Goal: Check status: Check status

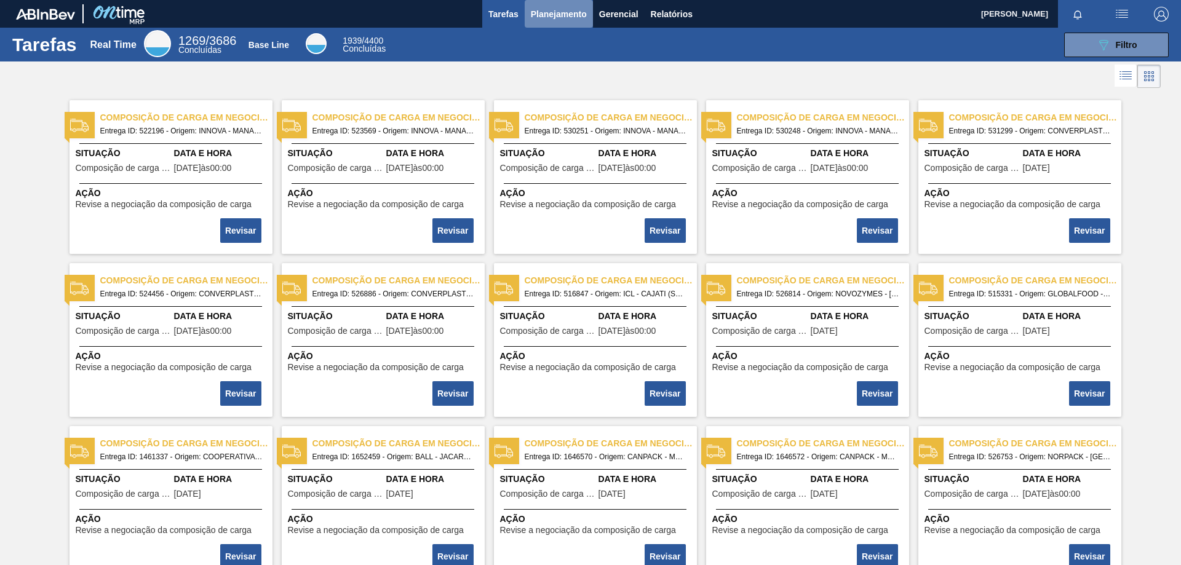
click at [565, 15] on span "Planejamento" at bounding box center [559, 14] width 56 height 15
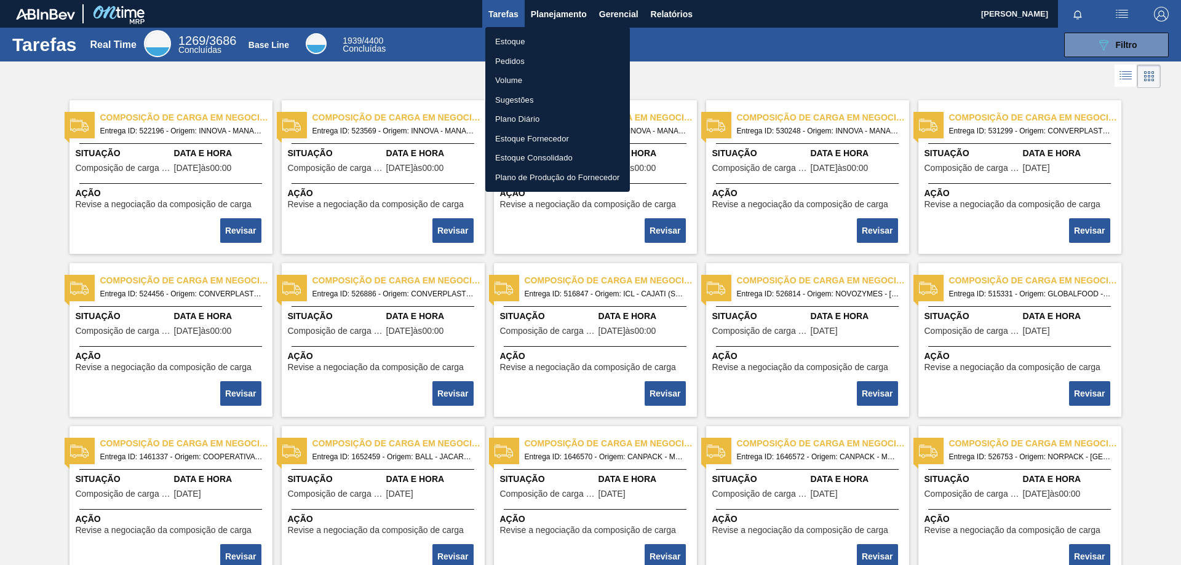
click at [522, 62] on li "Pedidos" at bounding box center [557, 62] width 145 height 20
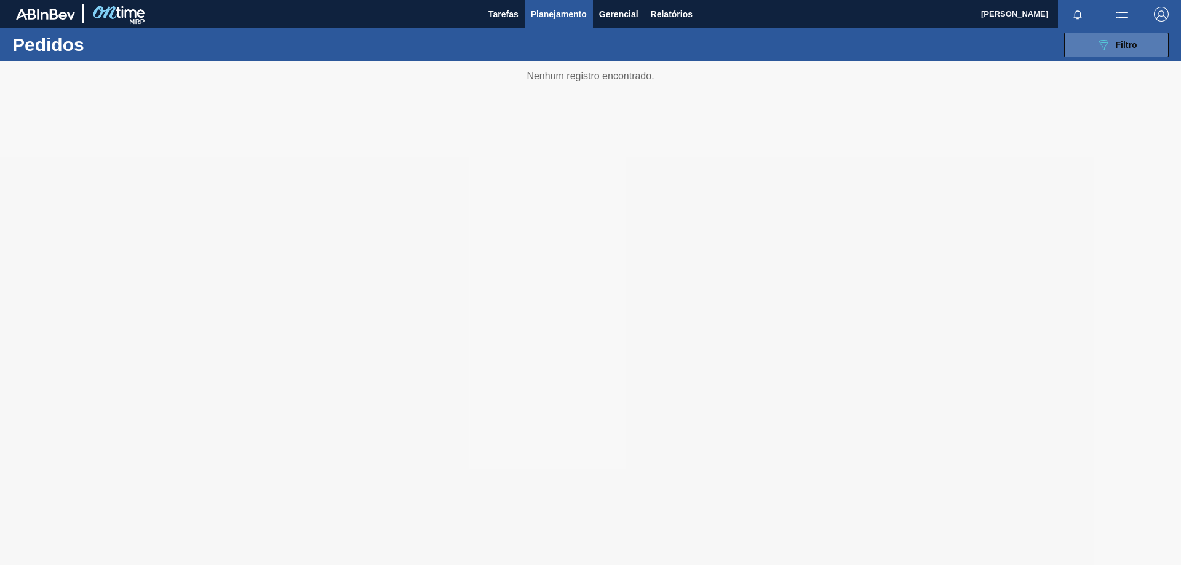
click at [1113, 46] on div "089F7B8B-B2A5-4AFE-B5C0-19BA573D28AC Filtro" at bounding box center [1116, 45] width 41 height 15
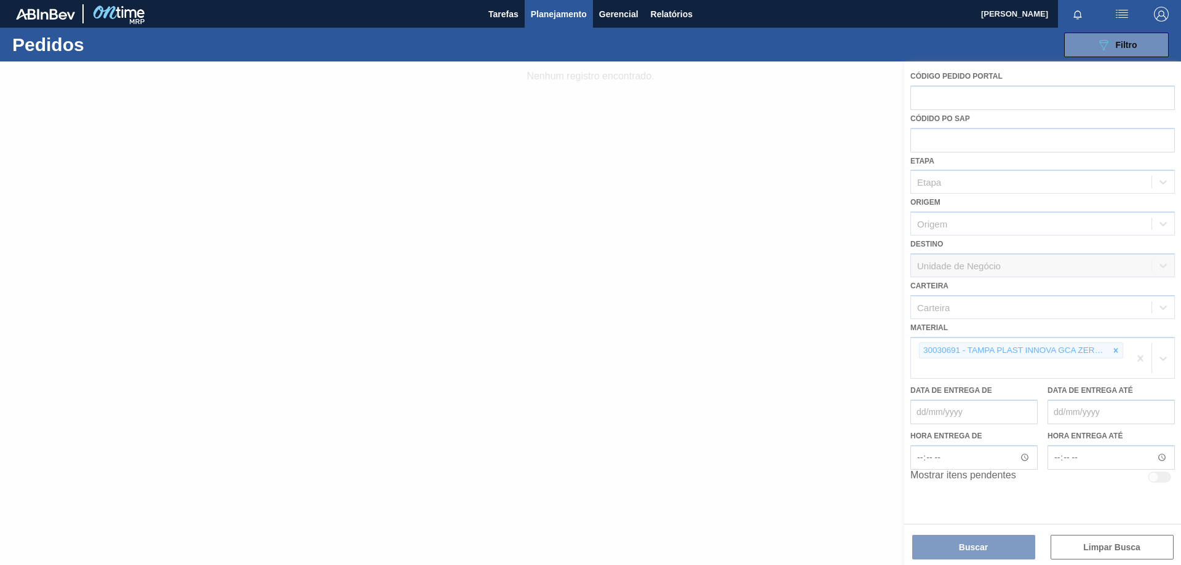
click at [1117, 352] on div at bounding box center [590, 314] width 1181 height 504
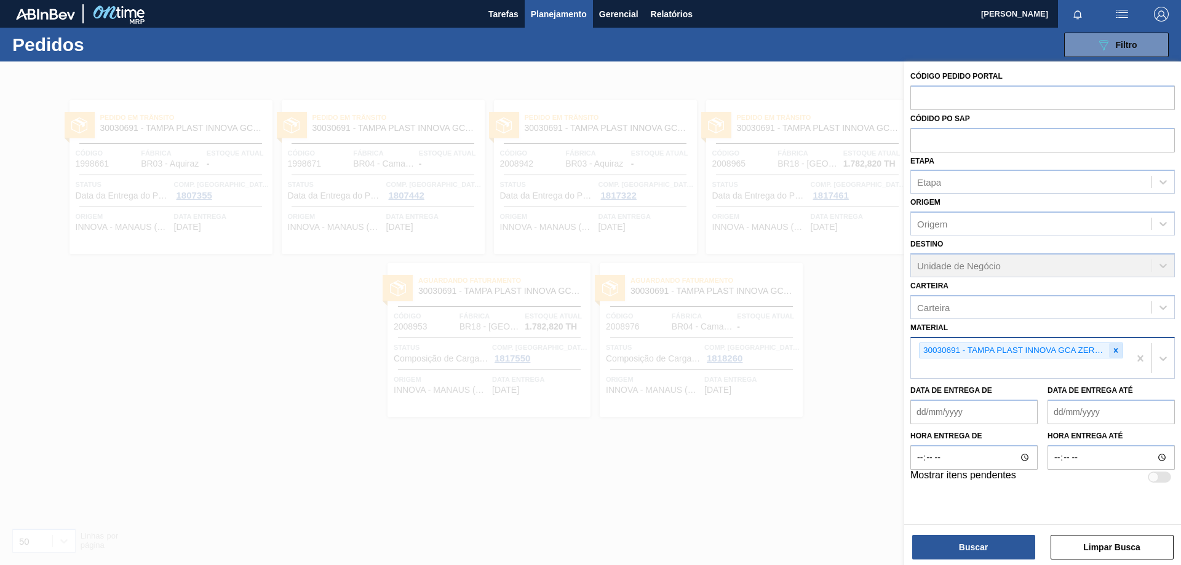
click at [1114, 348] on icon at bounding box center [1116, 350] width 9 height 9
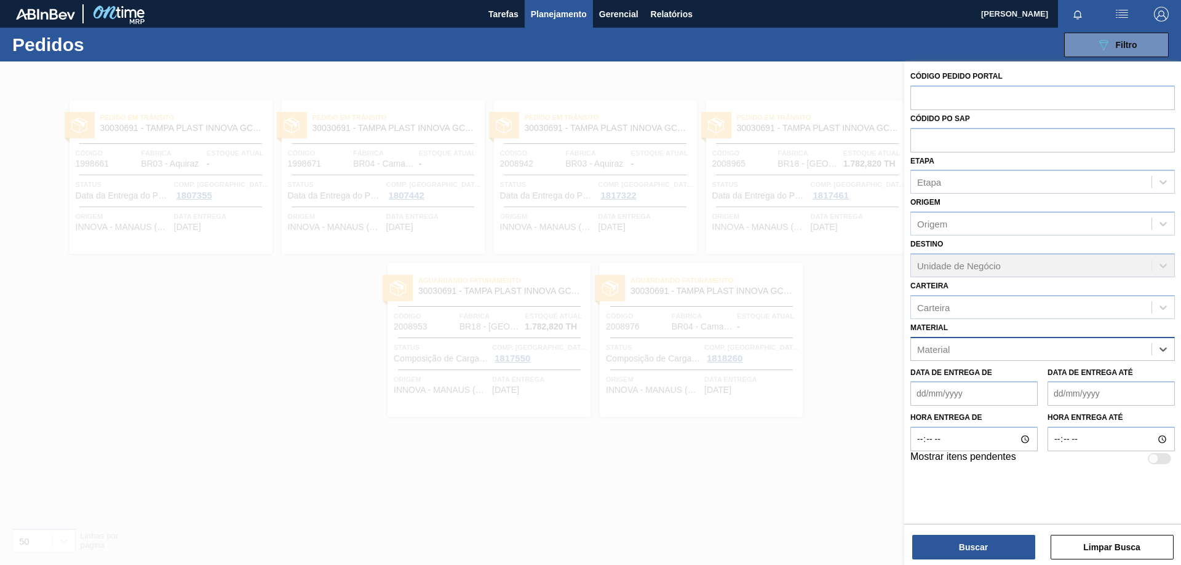
paste input "30009591"
type input "30009591"
click at [1022, 371] on div "30009591 - PREFORMA 13,7G VERDE RECICLADA" at bounding box center [1042, 380] width 265 height 23
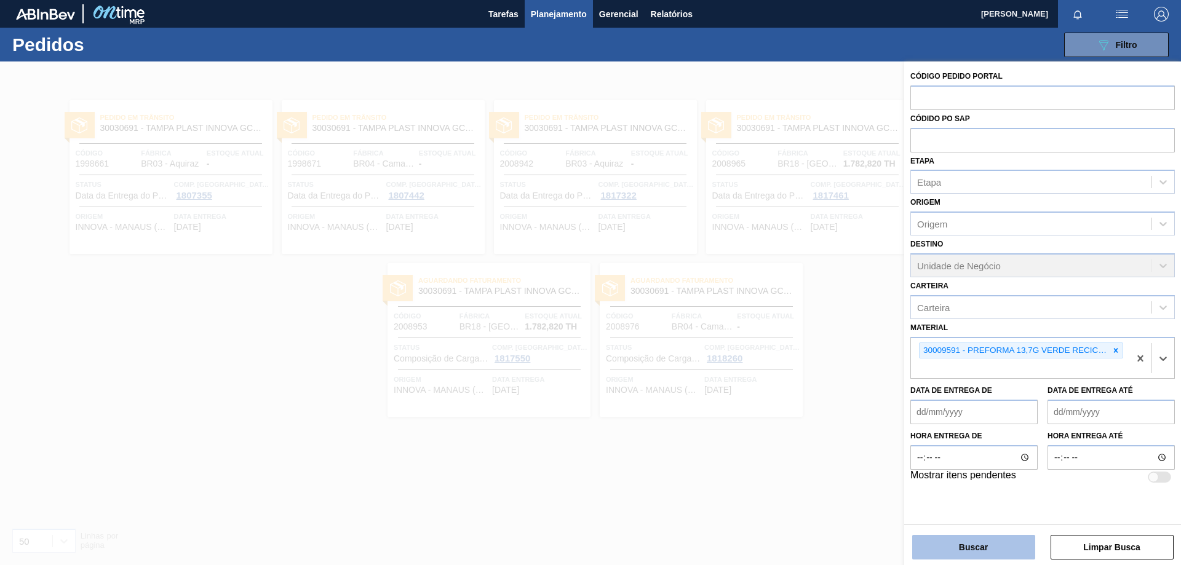
click at [983, 543] on button "Buscar" at bounding box center [973, 547] width 123 height 25
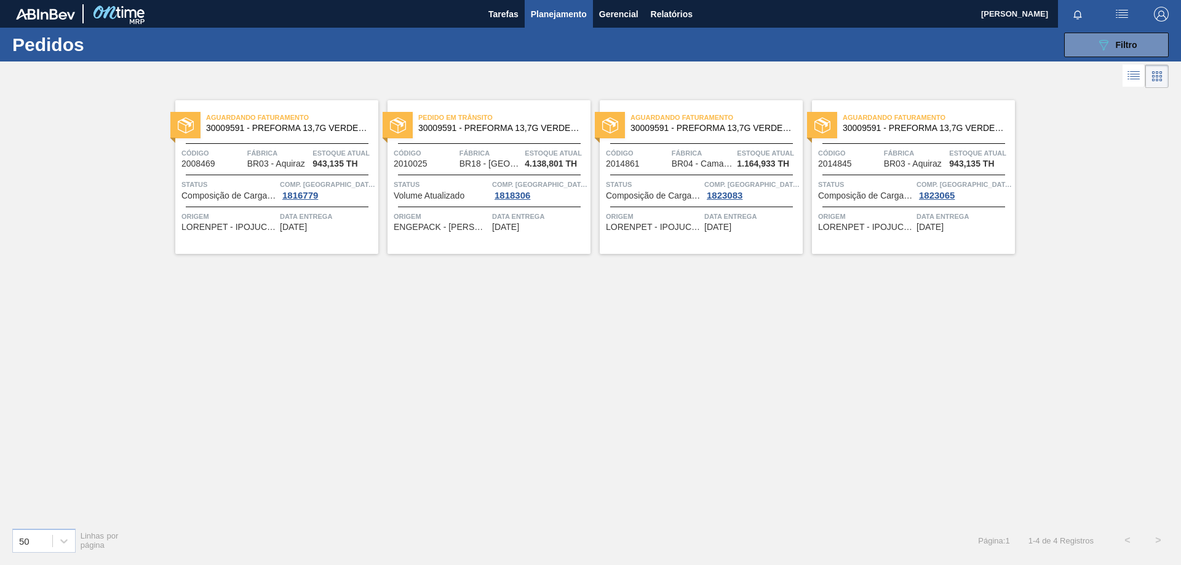
click at [223, 154] on span "Código" at bounding box center [212, 153] width 63 height 12
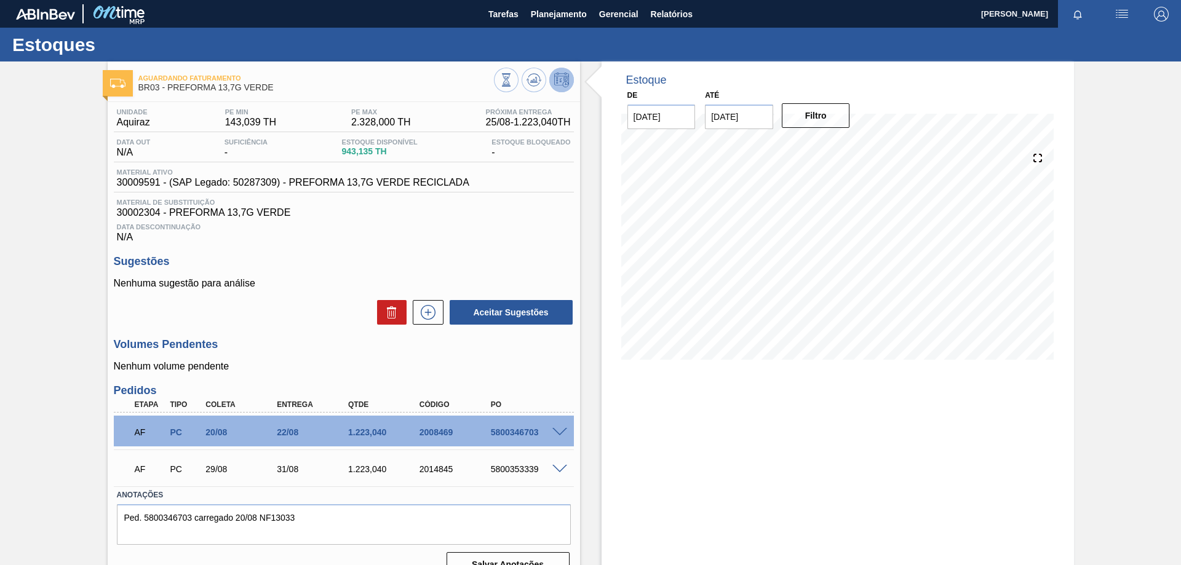
scroll to position [22, 0]
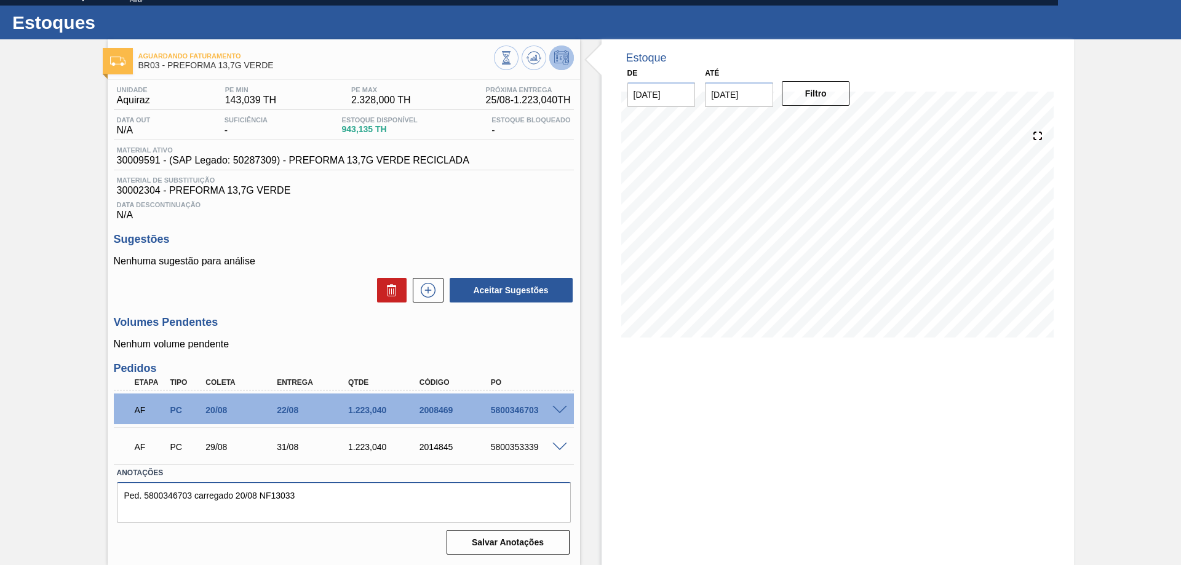
click at [173, 495] on textarea "Ped. 5800346703 carregado 20/08 NF13033" at bounding box center [344, 502] width 454 height 41
